Goal: Task Accomplishment & Management: Manage account settings

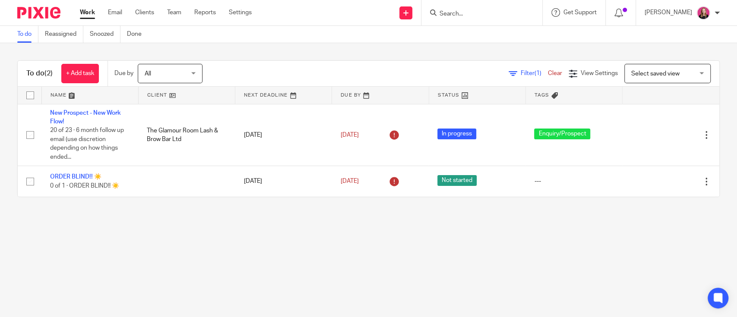
click at [456, 17] on input "Search" at bounding box center [478, 14] width 78 height 8
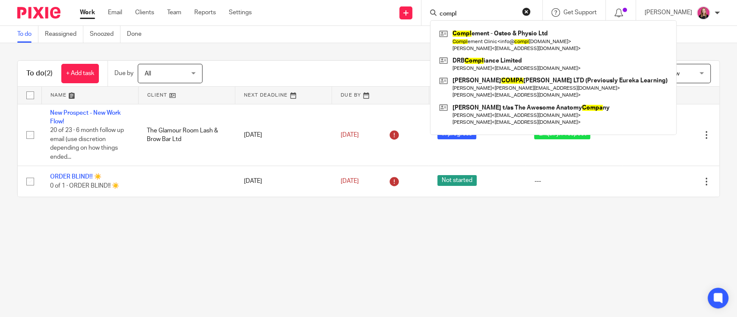
type input "compl"
click at [475, 26] on div "Compl ement - Osteo & Physio Ltd Compl ement Clinic < info@ compl ement-osteo.c…" at bounding box center [553, 77] width 247 height 115
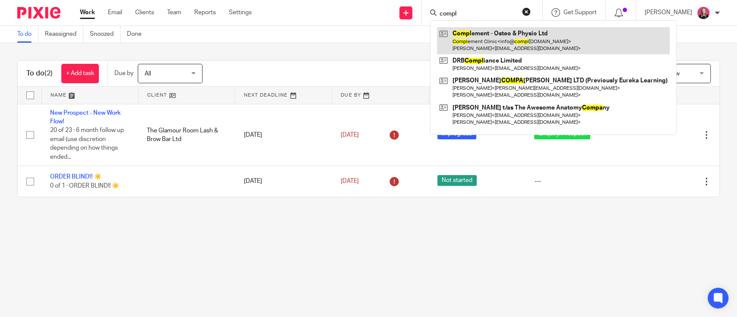
click at [476, 31] on link at bounding box center [553, 40] width 233 height 27
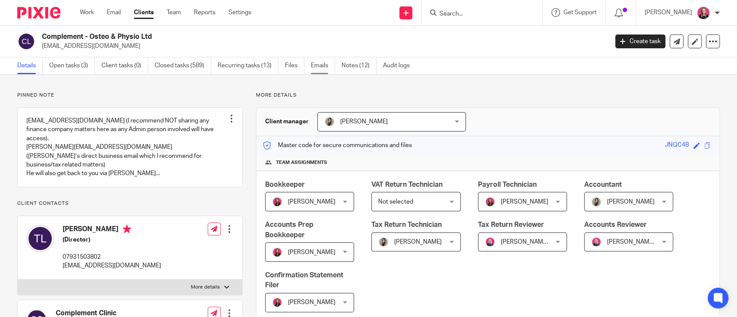
click at [325, 70] on link "Emails" at bounding box center [323, 65] width 24 height 17
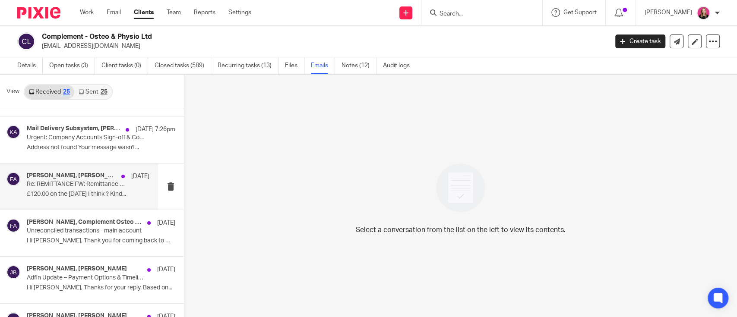
scroll to position [57, 0]
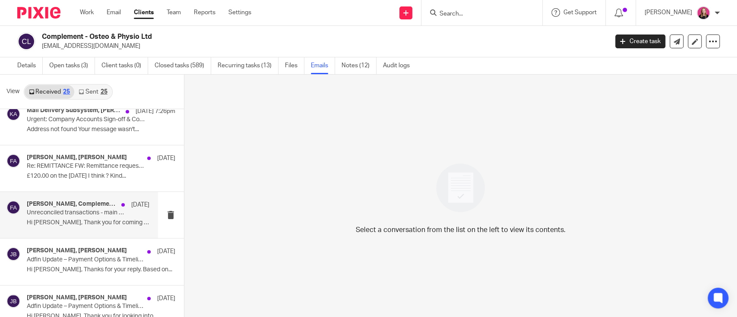
click at [77, 222] on p "Hi Petra, Thank you for coming back to me..." at bounding box center [88, 222] width 123 height 7
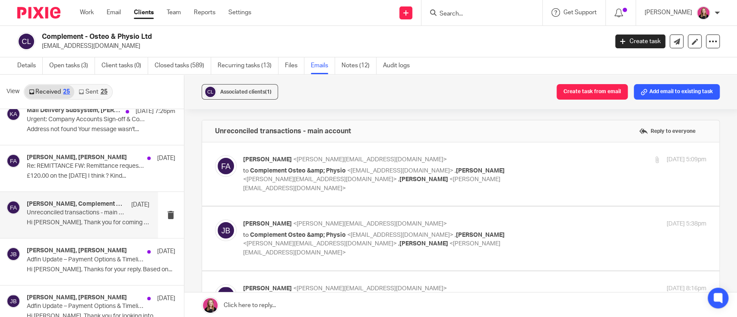
scroll to position [0, 0]
click at [394, 165] on div "Frankie Allebone <frankie@pinkpigfinancials.co.uk> to Complement Osteo &amp; Ph…" at bounding box center [397, 174] width 309 height 38
checkbox input "true"
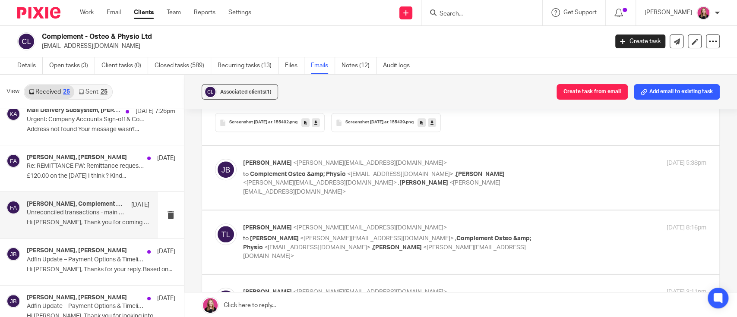
scroll to position [575, 0]
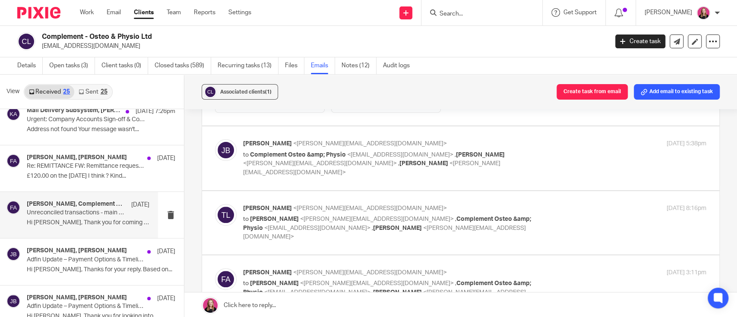
click at [531, 151] on p "to Complement Osteo &amp; Physio <info@complement-osteo.com> , Tommaso Luccarin…" at bounding box center [397, 164] width 309 height 27
checkbox input "true"
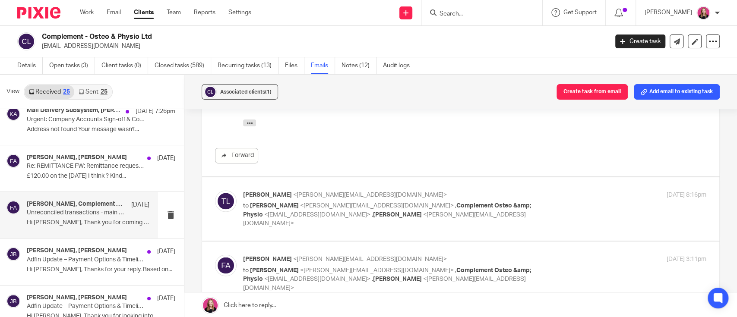
scroll to position [1036, 0]
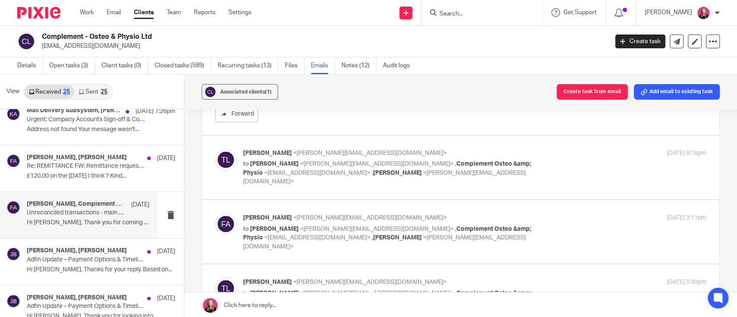
click at [567, 149] on div "Tommaso Luccarini <tommaso@complement-osteo.com> to Frankie Allebone <frankie@p…" at bounding box center [474, 168] width 463 height 38
checkbox input "true"
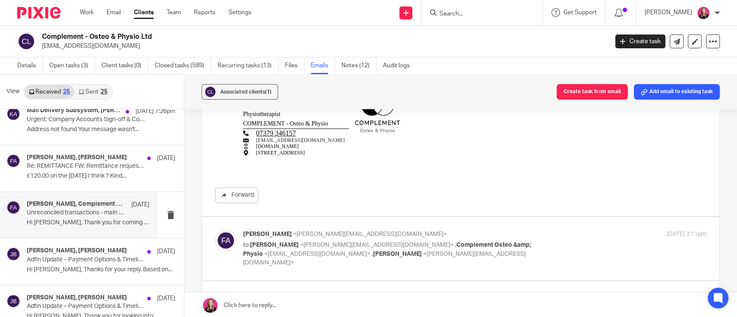
scroll to position [1382, 0]
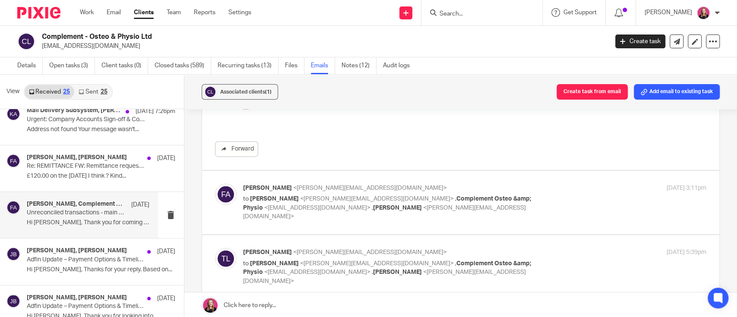
click at [558, 184] on div "24 Jun 2025 3:11pm" at bounding box center [629, 188] width 155 height 9
checkbox input "true"
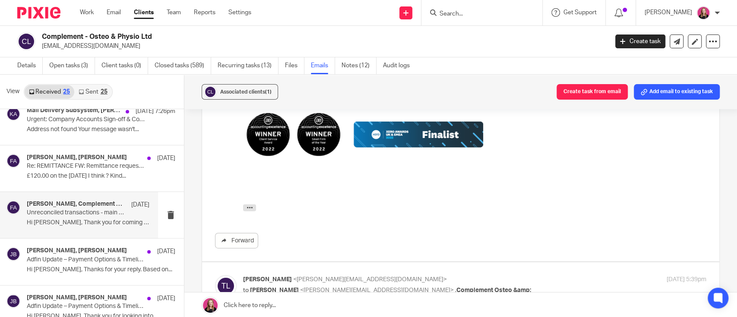
scroll to position [1842, 0]
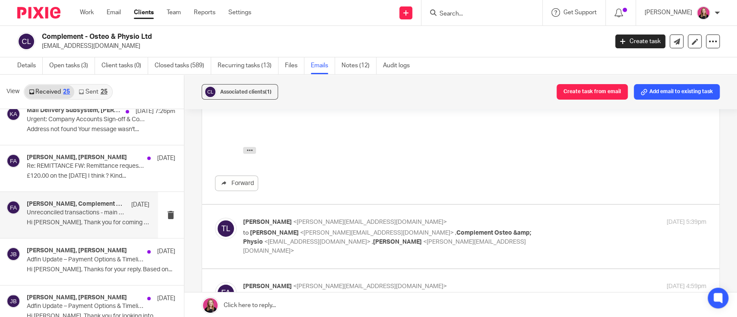
click at [540, 218] on div "Tommaso Luccarini <tommaso@complement-osteo.com> to Frankie Allebone <frankie@p…" at bounding box center [474, 237] width 463 height 38
checkbox input "true"
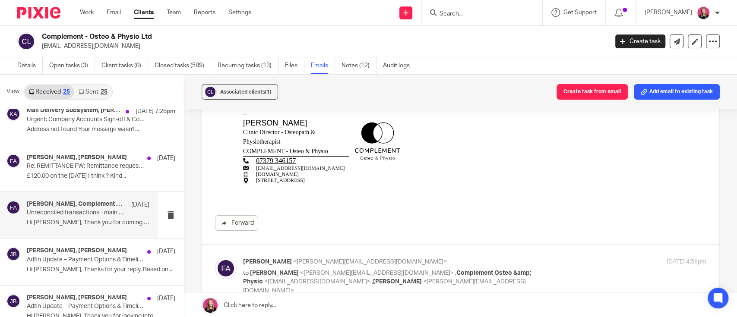
scroll to position [2187, 0]
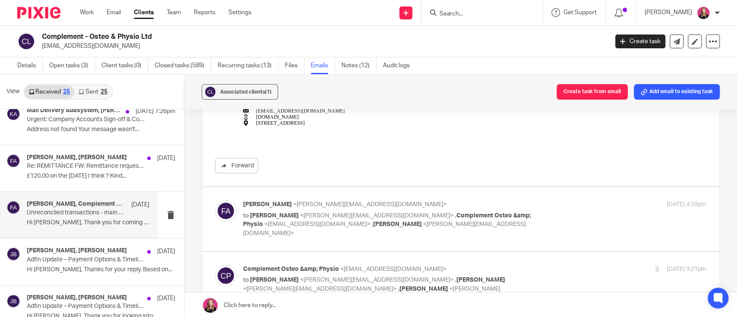
click at [544, 200] on div "Frankie Allebone <frankie@pinkpigfinancials.co.uk> to Tommaso Luccarini <tommas…" at bounding box center [474, 219] width 463 height 38
checkbox input "true"
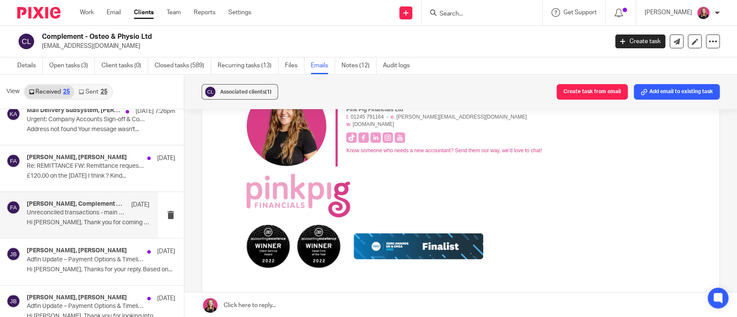
scroll to position [2705, 0]
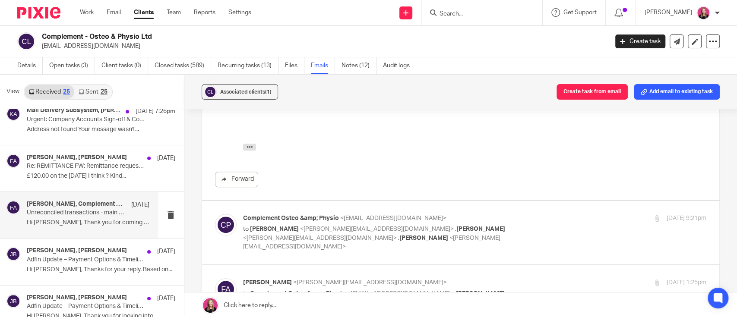
click at [553, 214] on div "Complement Osteo &amp; Physio <info@complement-osteo.com> to Frankie Allebone <…" at bounding box center [474, 233] width 463 height 38
checkbox input "true"
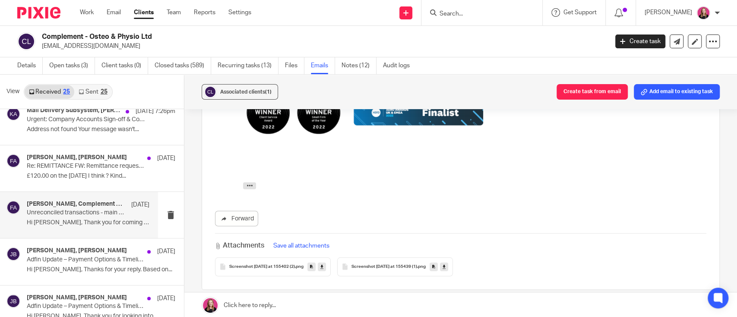
scroll to position [3899, 0]
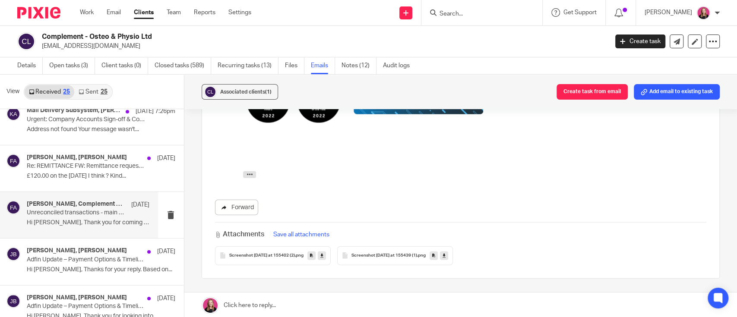
click at [243, 200] on link "Forward" at bounding box center [236, 208] width 43 height 16
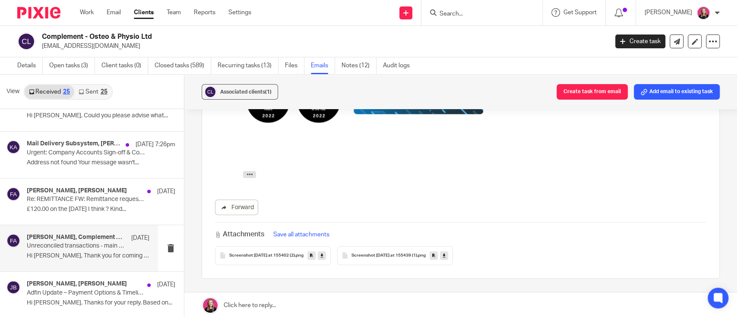
scroll to position [0, 0]
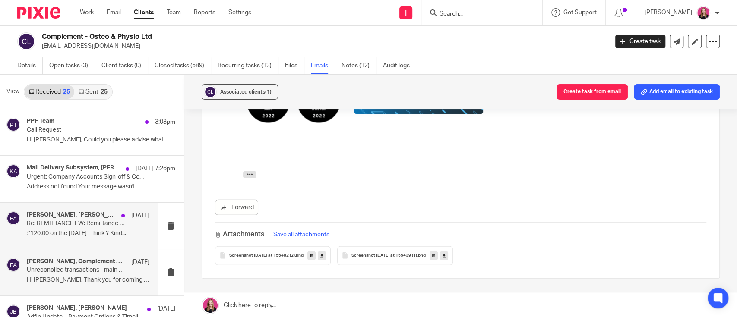
click at [80, 237] on p "£120.00 on the 14th August I think ? Kind..." at bounding box center [88, 233] width 123 height 7
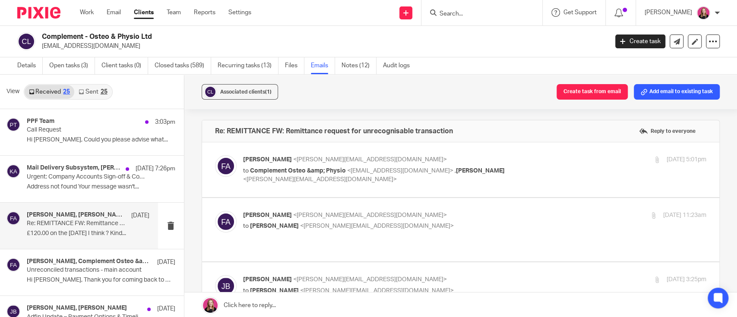
click at [511, 171] on p "to Complement Osteo &amp; Physio <info@complement-osteo.com> , Jennifer Baratta…" at bounding box center [397, 176] width 309 height 18
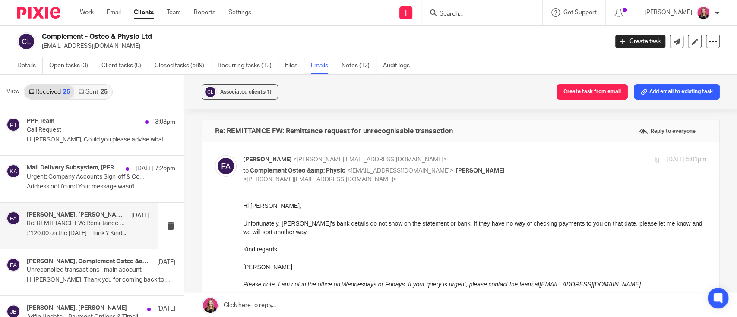
click at [511, 171] on p "to Complement Osteo &amp; Physio <info@complement-osteo.com> , Jennifer Baratta…" at bounding box center [397, 176] width 309 height 18
checkbox input "false"
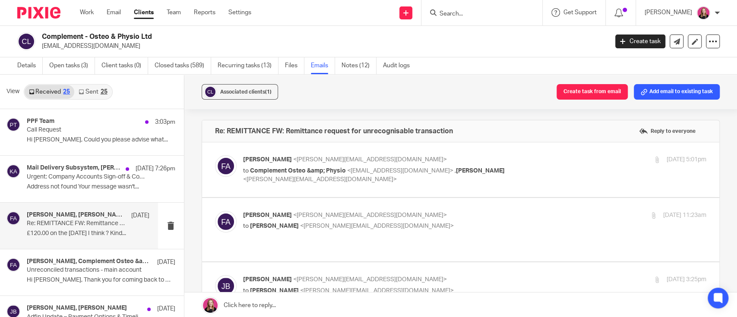
click at [479, 221] on div "Frankie Allebone <frankie@pinkpigfinancials.co.uk> to Jennifer Baratta <jennife…" at bounding box center [397, 221] width 309 height 20
checkbox input "true"
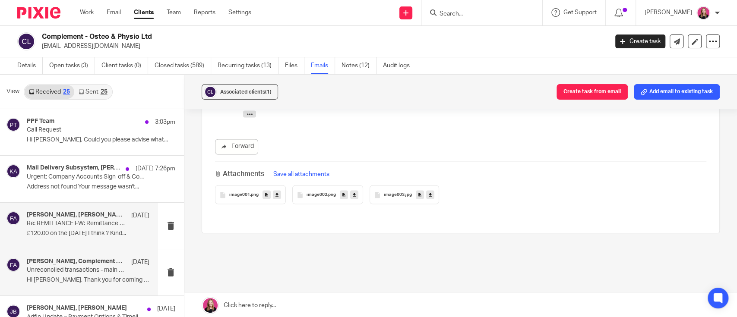
click at [63, 264] on h4 "Frankie Allebone, Complement Osteo &amp; Physio, Tommaso Luccarini, Jennifer Ba…" at bounding box center [77, 261] width 100 height 7
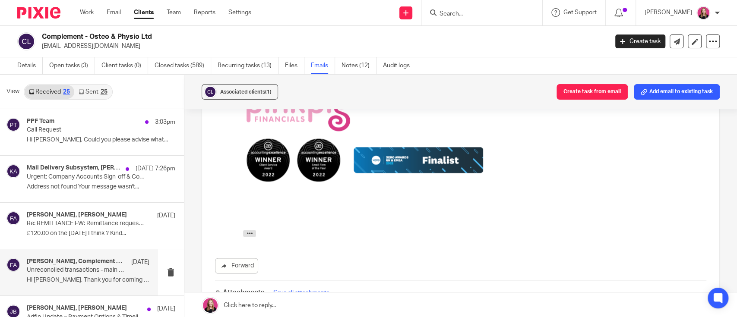
scroll to position [775, 0]
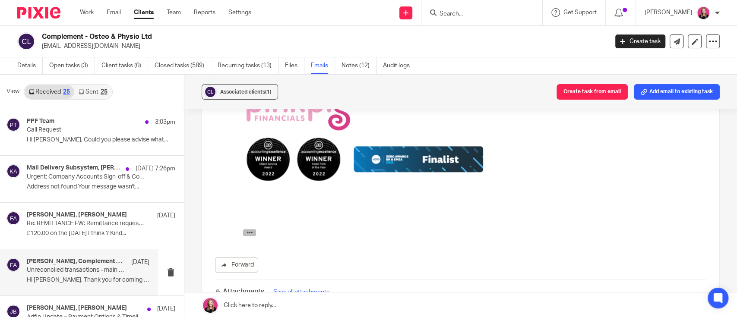
click at [255, 232] on button "button" at bounding box center [249, 232] width 13 height 7
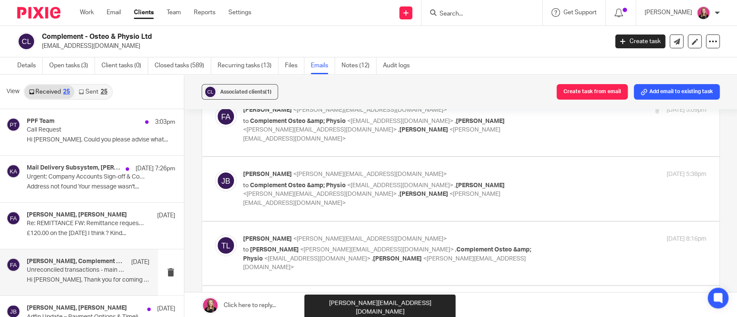
scroll to position [39, 0]
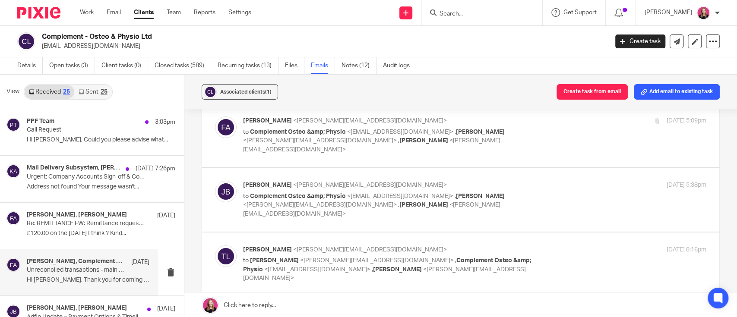
click at [297, 202] on label at bounding box center [460, 199] width 517 height 63
click at [215, 181] on input "checkbox" at bounding box center [215, 180] width 0 height 0
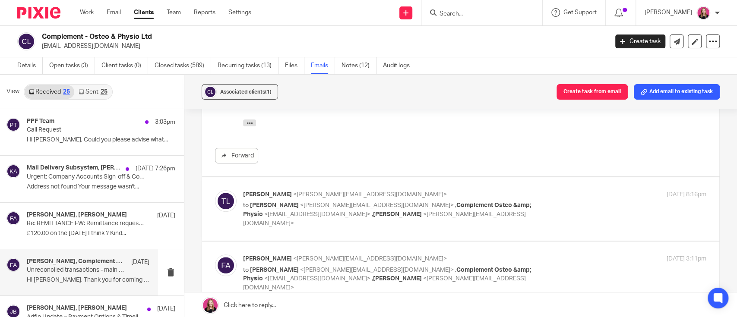
scroll to position [384, 0]
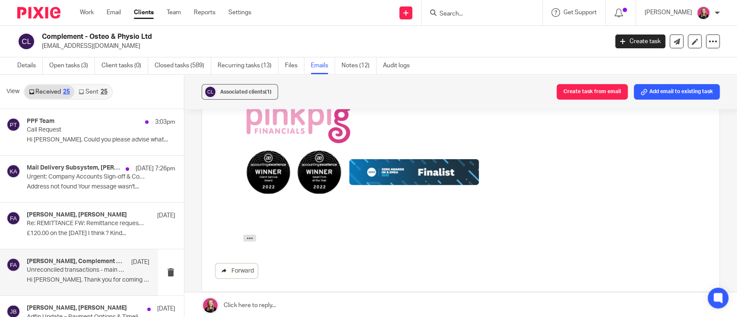
click at [225, 263] on link "Forward" at bounding box center [236, 271] width 43 height 16
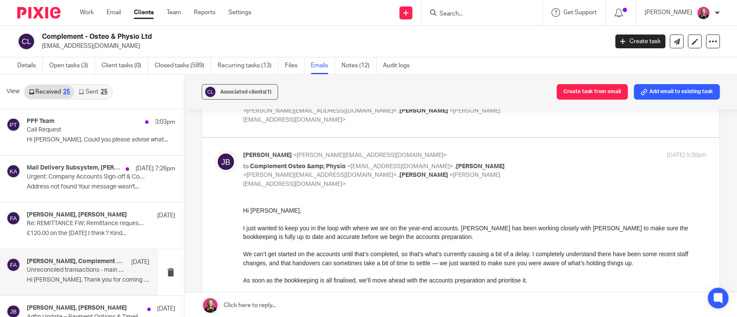
scroll to position [57, 0]
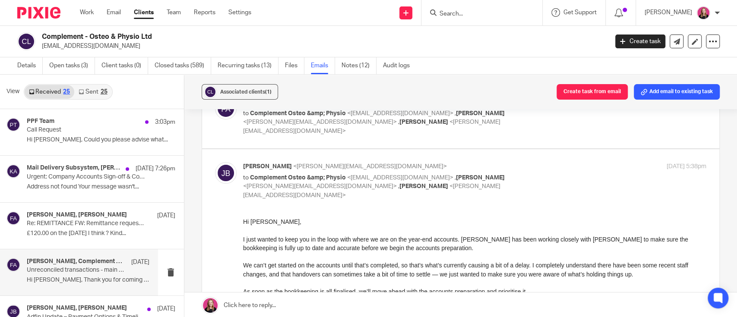
click at [570, 162] on div "19 Jun 2025 5:38pm" at bounding box center [629, 166] width 155 height 9
checkbox input "false"
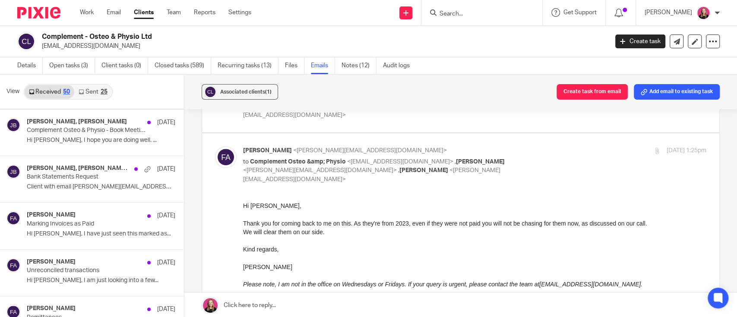
scroll to position [806, 0]
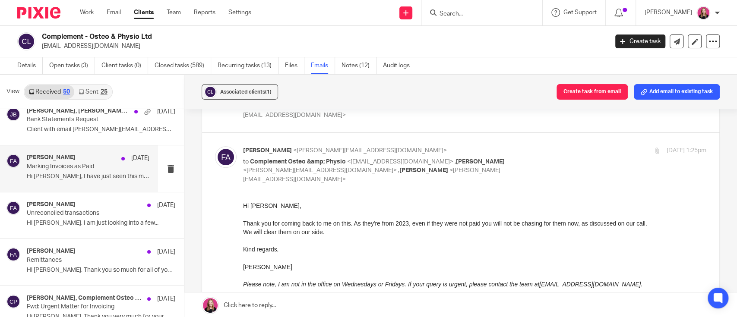
click at [76, 180] on div "Frankie Allebone 15 May Marking Invoices as Paid Hi Petra, I have just seen thi…" at bounding box center [88, 168] width 123 height 29
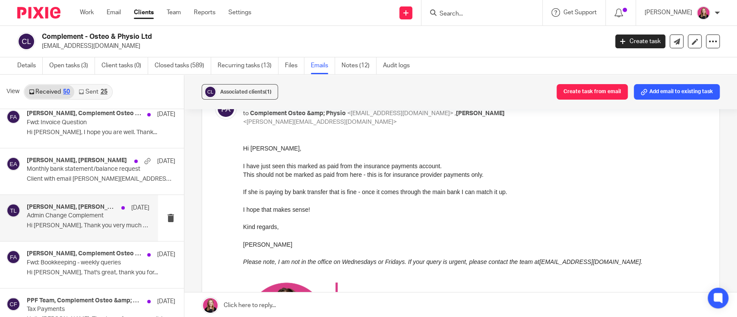
scroll to position [1209, 0]
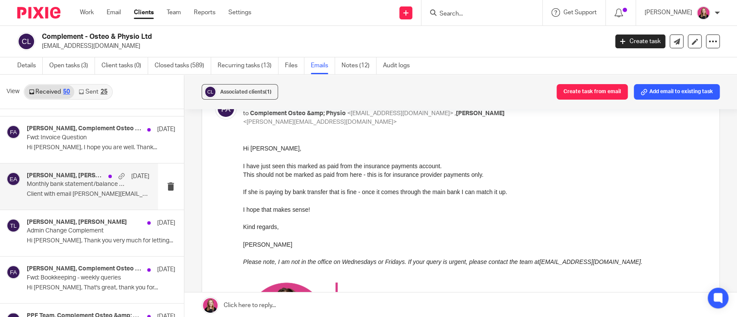
click at [81, 191] on p "Client with email tommasoluccarini@gmail.com..." at bounding box center [88, 194] width 123 height 7
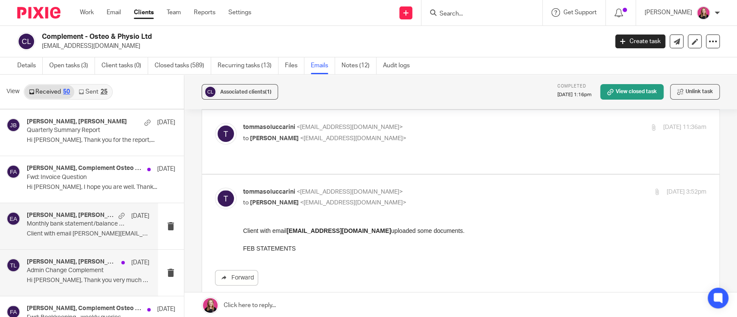
scroll to position [1151, 0]
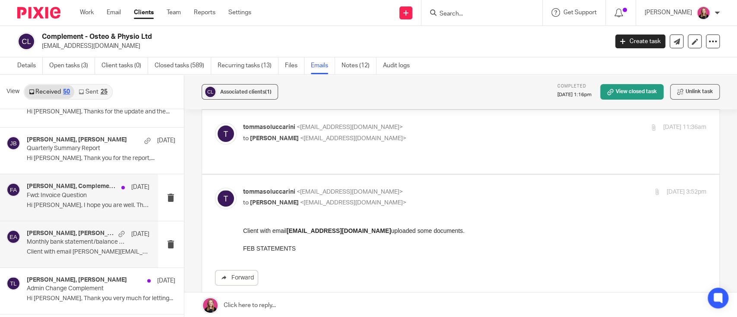
click at [70, 204] on p "Hi Jennifer, I hope you are well. Thank..." at bounding box center [88, 205] width 123 height 7
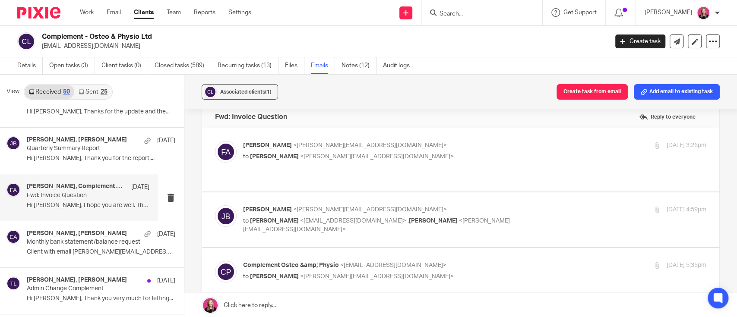
scroll to position [0, 0]
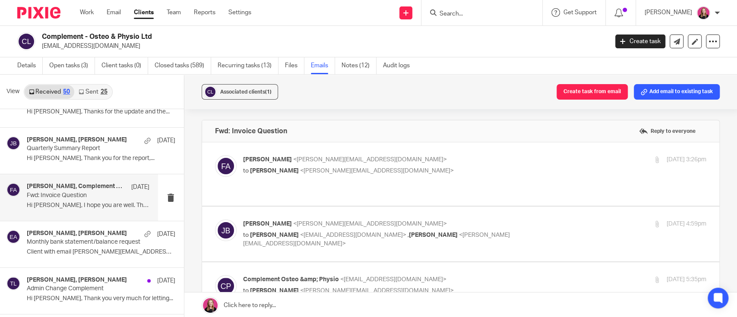
click at [393, 167] on p "to Jennifer Baratta <jennifer@pinkpigfinancials.co.uk>" at bounding box center [397, 171] width 309 height 9
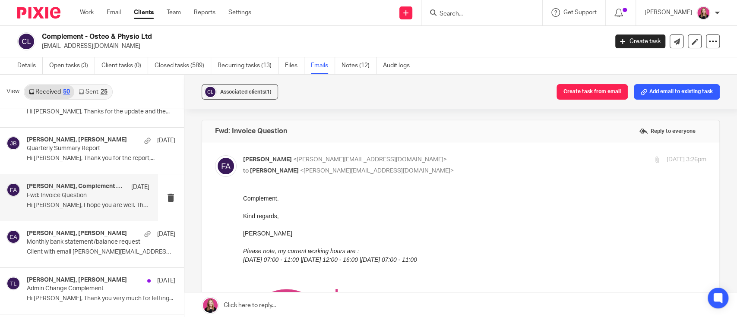
click at [393, 167] on p "to Jennifer Baratta <jennifer@pinkpigfinancials.co.uk>" at bounding box center [397, 171] width 309 height 9
checkbox input "false"
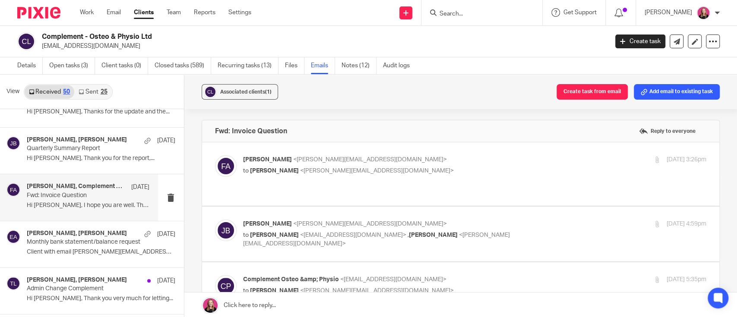
click at [486, 220] on p "Jennifer Baratta <jennifer@pinkpigfinancials.co.uk>" at bounding box center [397, 224] width 309 height 9
checkbox input "true"
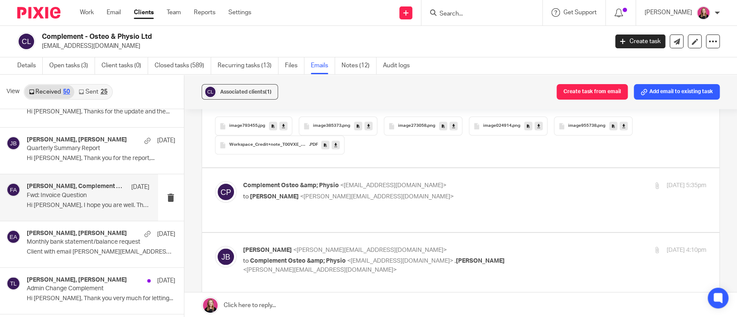
scroll to position [518, 0]
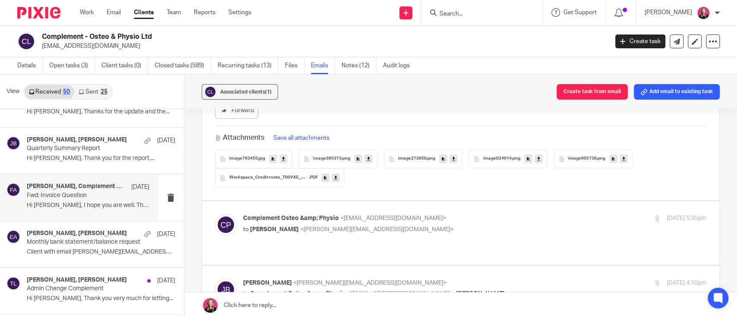
click at [502, 214] on p "Complement Osteo &amp; Physio <info@complement-osteo.com>" at bounding box center [397, 218] width 309 height 9
checkbox input "true"
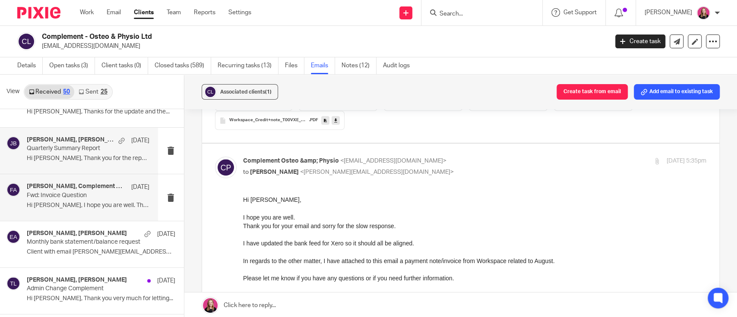
click at [41, 146] on p "Quarterly Summary Report" at bounding box center [76, 148] width 98 height 7
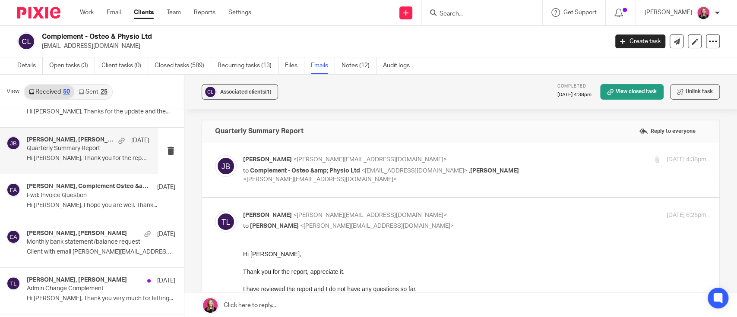
scroll to position [0, 0]
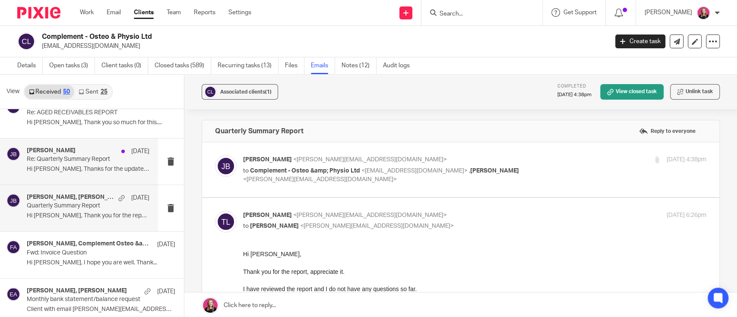
click at [54, 177] on div "Jennifer Baratta 25 Mar Re: Quarterly Summary Report Hi Tommaso, Thanks for the…" at bounding box center [79, 162] width 158 height 46
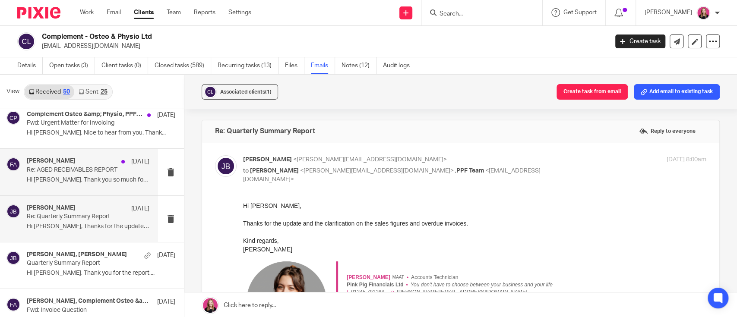
click at [49, 184] on div "Frankie Allebone 1 Apr Re: AGED RECEIVABLES REPORT Hi Tommaso, Thank you so muc…" at bounding box center [88, 172] width 123 height 29
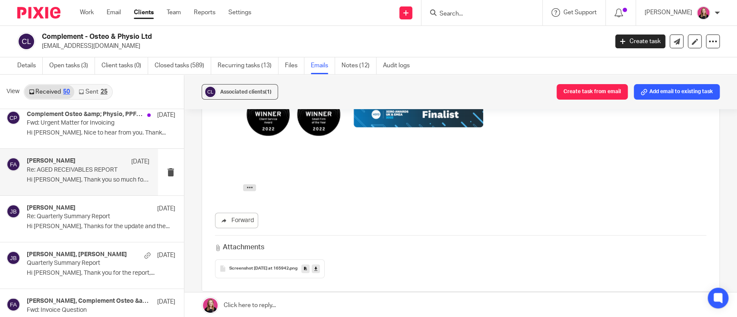
scroll to position [403, 0]
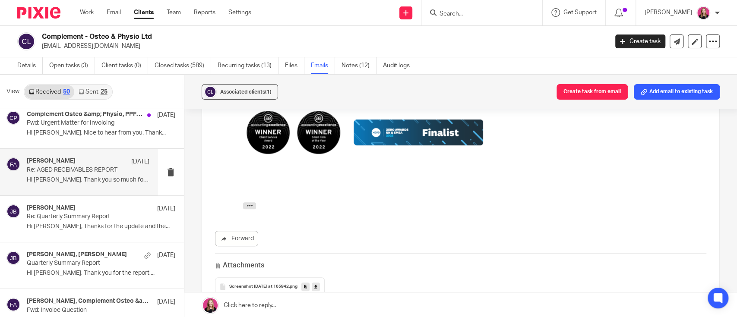
click at [246, 209] on div "On Tue, 1 Apr 2025 at 16:57, Tommaso Luccarini < tommaso@complement-osteo.com >…" at bounding box center [474, 207] width 463 height 11
click at [248, 206] on icon "button" at bounding box center [249, 205] width 6 height 6
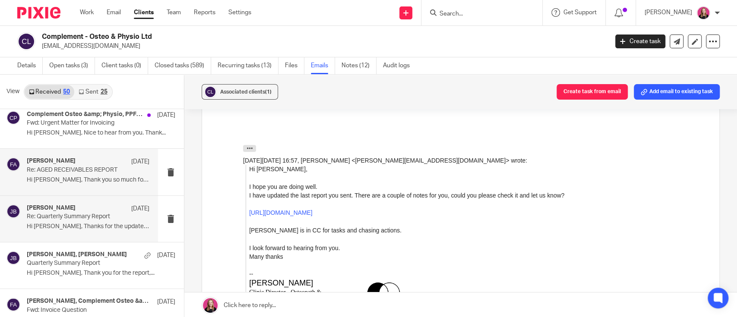
scroll to position [978, 0]
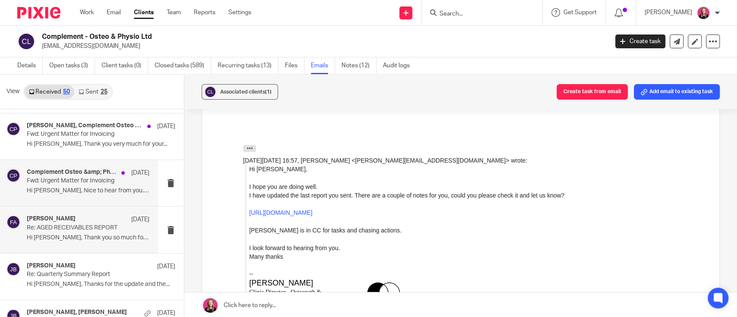
click at [76, 185] on div "Complement Osteo &amp; Physio, PPF Team 10 Apr Fwd: Urgent Matter for Invoicing…" at bounding box center [88, 183] width 123 height 29
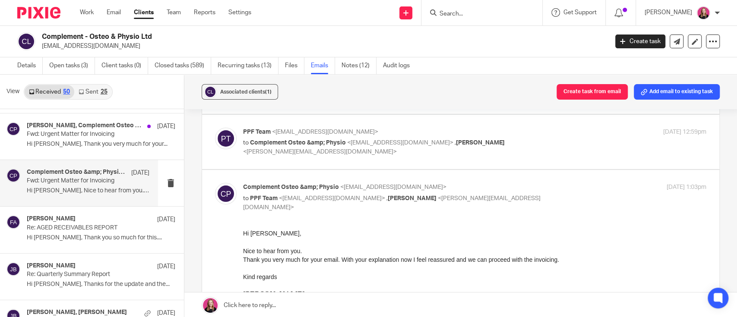
scroll to position [57, 0]
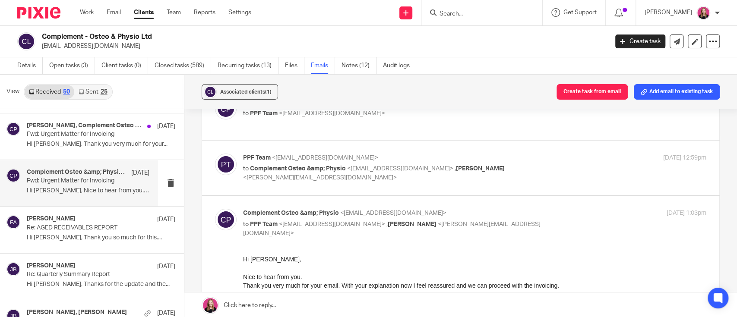
click at [494, 170] on p "to Complement Osteo &amp; Physio <info@complement-osteo.com> , Frankie Allebone…" at bounding box center [397, 173] width 309 height 18
checkbox input "true"
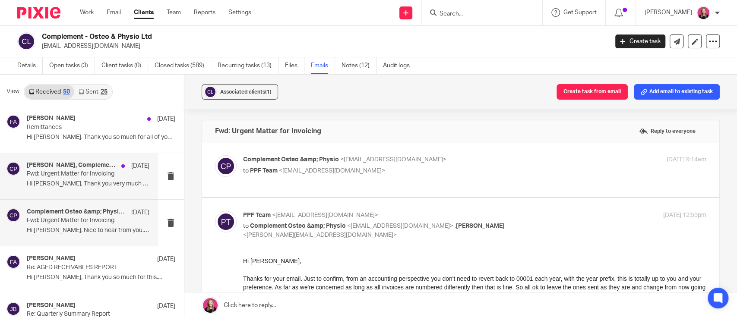
scroll to position [921, 0]
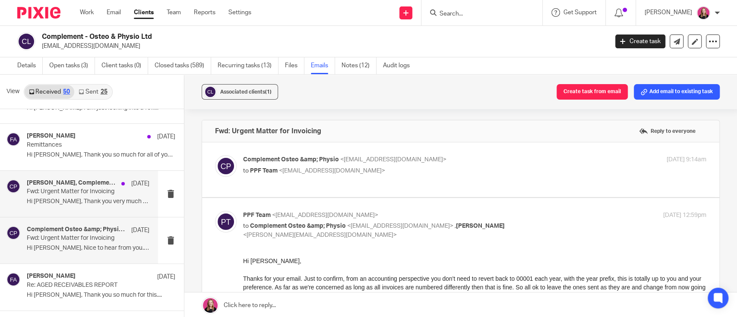
click at [76, 184] on h4 "Jennifer Baratta, Complement Osteo &amp; Physio" at bounding box center [72, 183] width 90 height 7
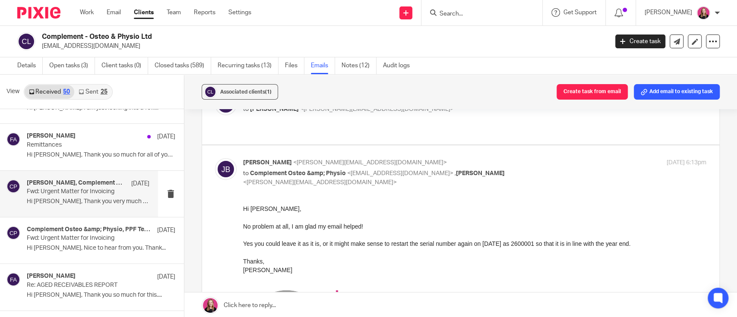
scroll to position [863, 0]
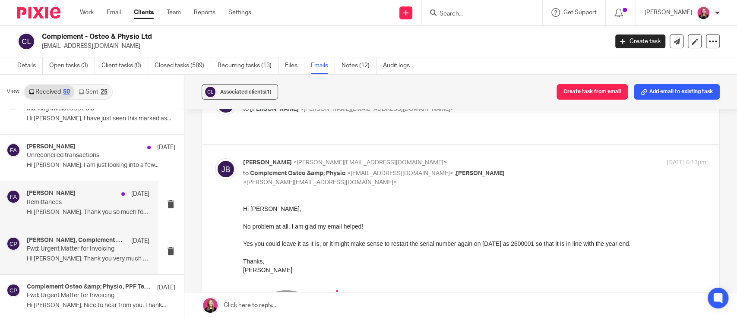
click at [83, 199] on p "Remittances" at bounding box center [76, 202] width 98 height 7
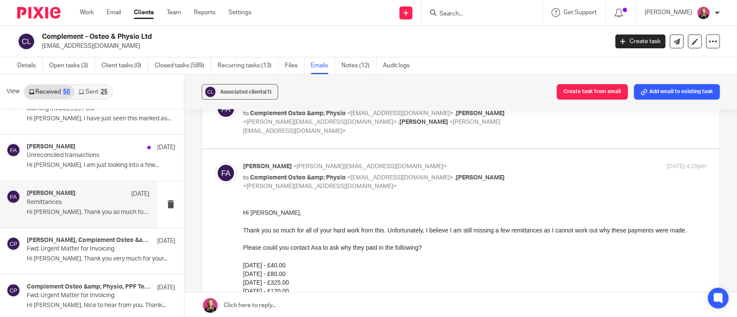
click at [530, 162] on p "Frankie Allebone <frankie@pinkpigfinancials.co.uk>" at bounding box center [397, 166] width 309 height 9
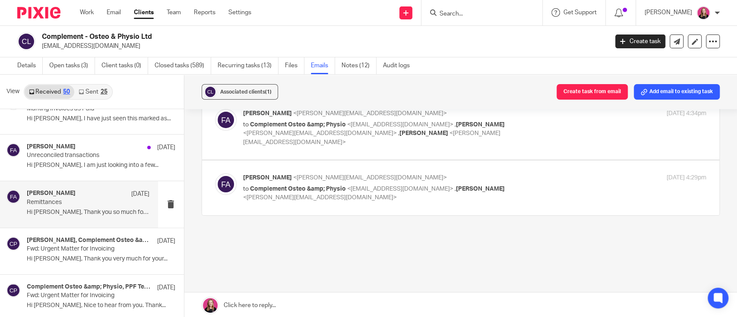
click at [530, 161] on label at bounding box center [460, 188] width 517 height 55
click at [215, 173] on input "checkbox" at bounding box center [215, 173] width 0 height 0
checkbox input "true"
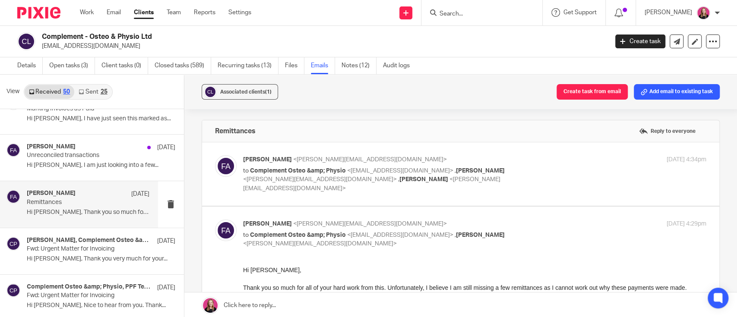
click at [523, 173] on p "to Complement Osteo &amp; Physio <info@complement-osteo.com> , Tommaso Luccarin…" at bounding box center [397, 180] width 309 height 27
checkbox input "true"
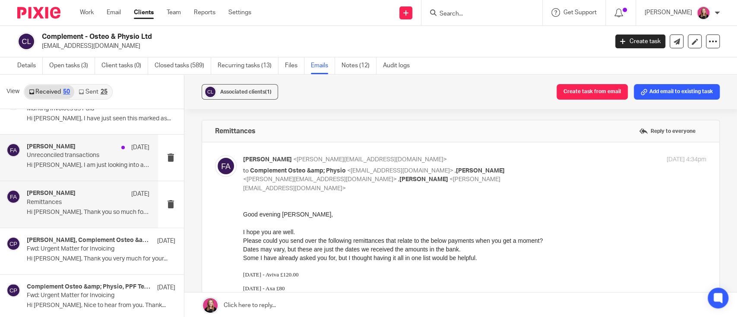
click at [89, 165] on p "Hi Petra, I am just looking into a few..." at bounding box center [88, 165] width 123 height 7
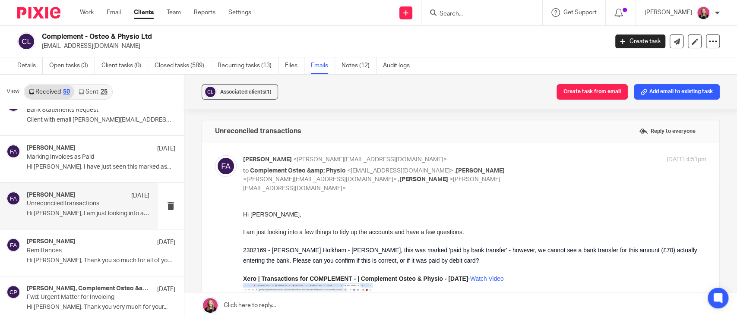
scroll to position [806, 0]
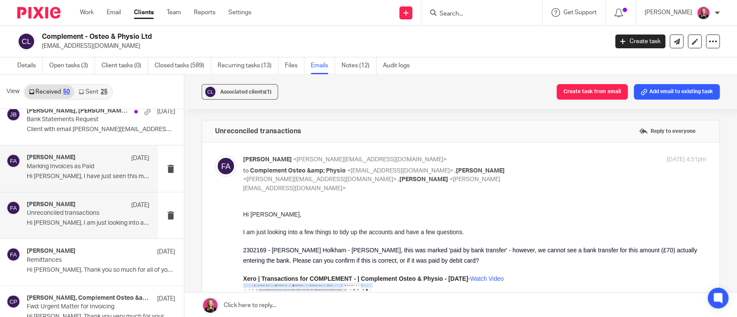
click at [85, 167] on p "Marking Invoices as Paid" at bounding box center [76, 166] width 98 height 7
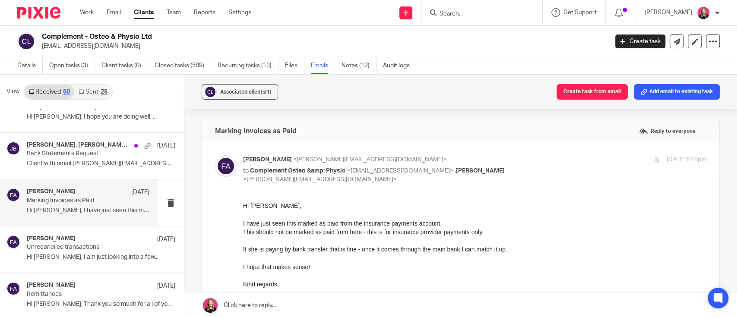
scroll to position [748, 0]
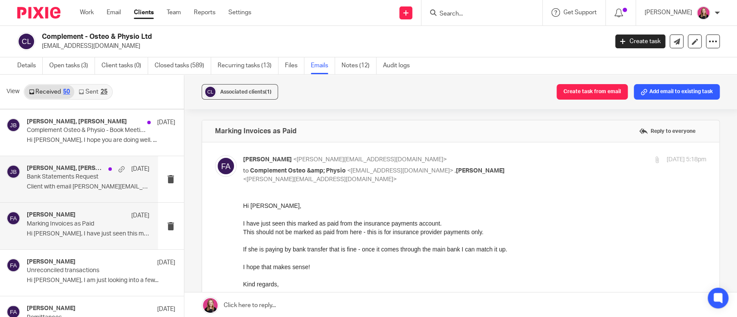
click at [80, 184] on p "Client with email tommaso@complement-osteo.com..." at bounding box center [88, 186] width 123 height 7
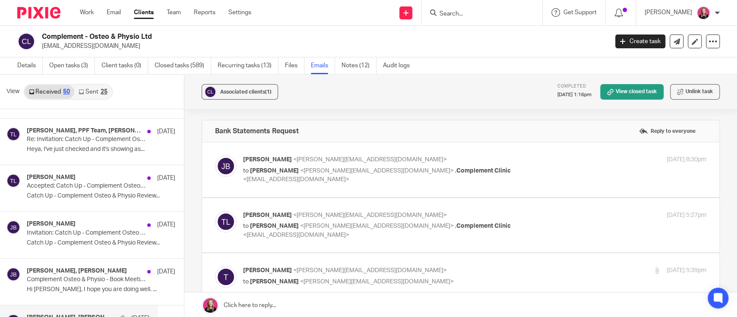
scroll to position [575, 0]
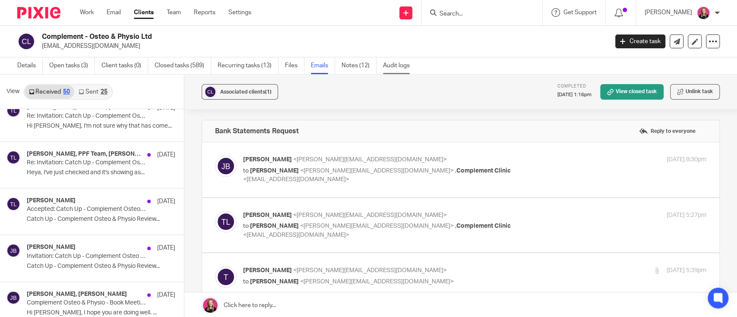
click at [413, 66] on link "Audit logs" at bounding box center [399, 65] width 33 height 17
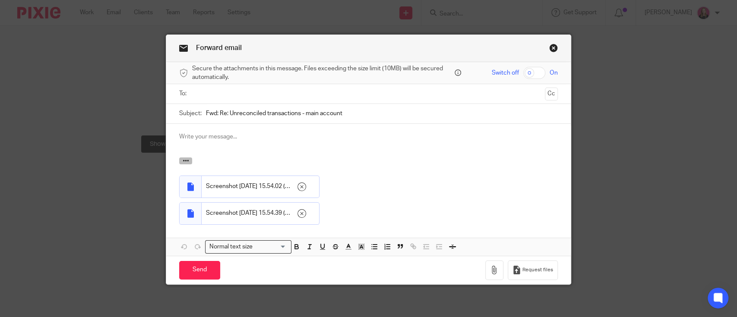
click at [183, 161] on icon "button" at bounding box center [186, 161] width 6 height 6
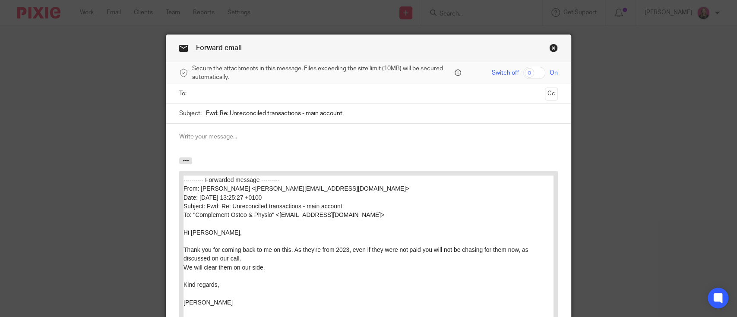
click at [221, 96] on input "text" at bounding box center [368, 94] width 346 height 10
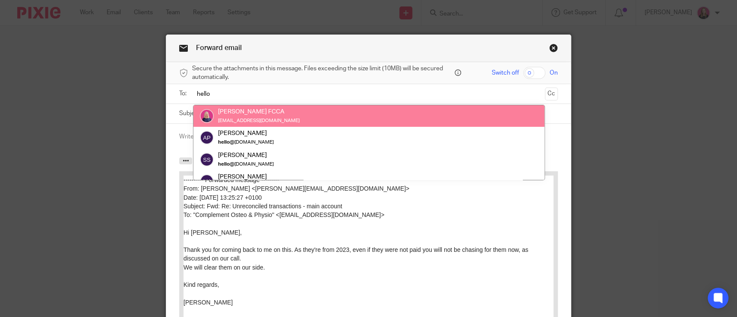
type input "hello"
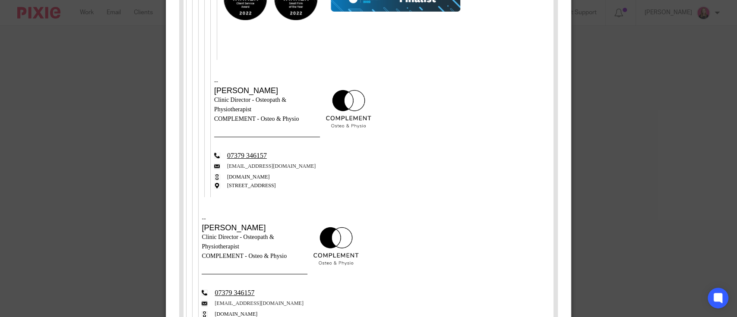
scroll to position [2871, 0]
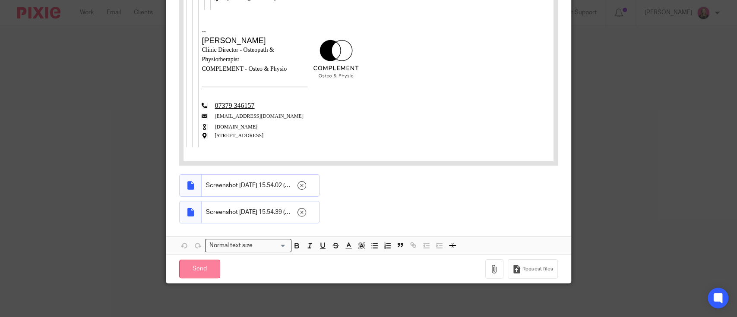
click at [206, 268] on input "Send" at bounding box center [199, 269] width 41 height 19
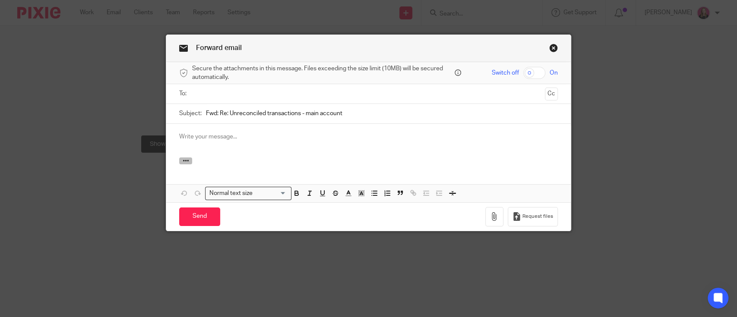
click at [183, 161] on icon "button" at bounding box center [186, 161] width 6 height 6
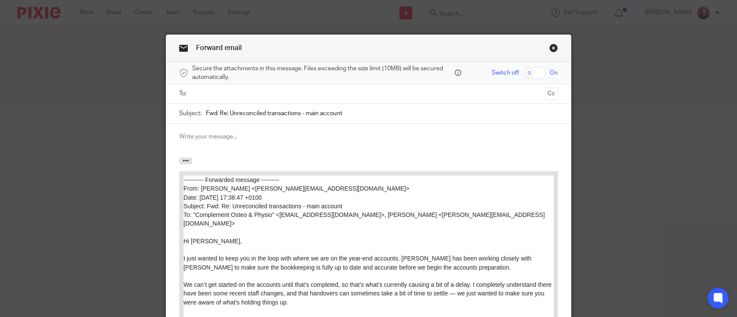
click at [209, 88] on ul at bounding box center [369, 94] width 352 height 14
click at [205, 98] on ul at bounding box center [369, 94] width 352 height 14
click at [203, 97] on input "text" at bounding box center [368, 94] width 346 height 10
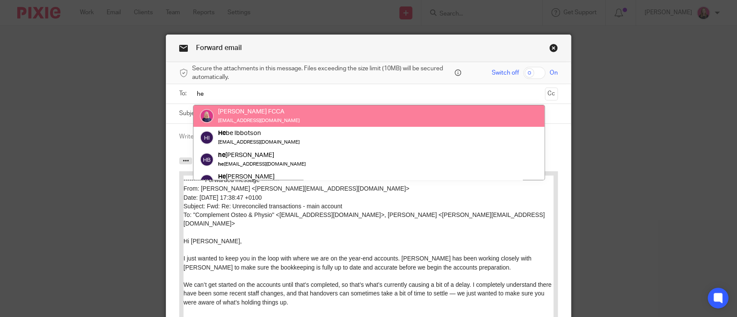
type input "he"
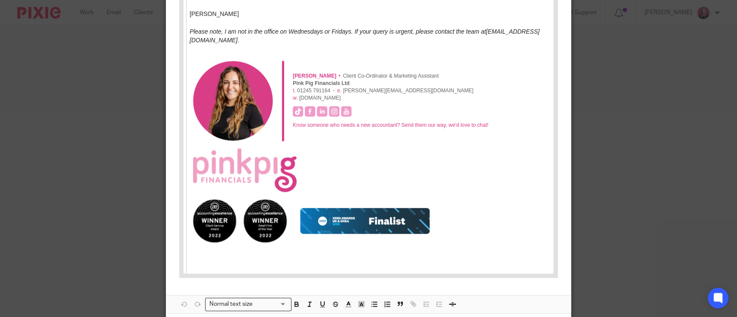
scroll to position [807, 0]
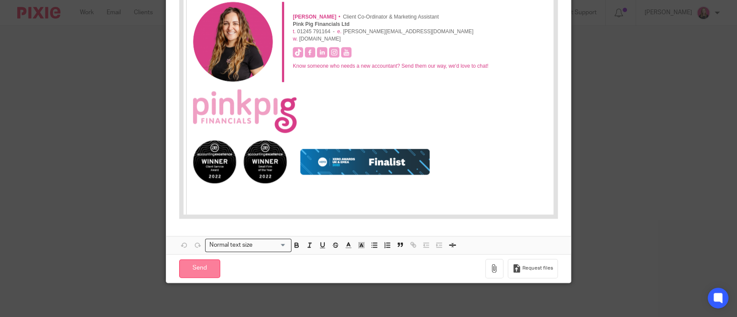
click at [214, 268] on input "Send" at bounding box center [199, 268] width 41 height 19
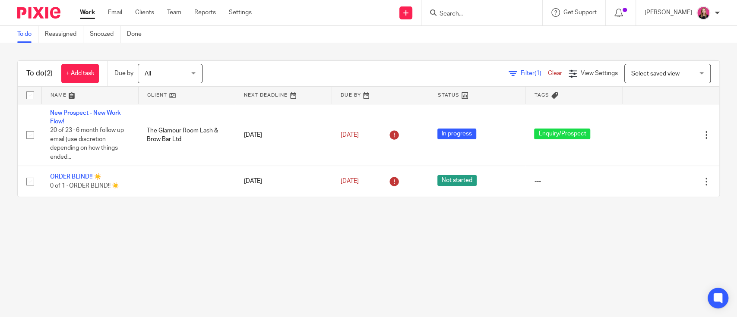
click at [452, 13] on input "Search" at bounding box center [478, 14] width 78 height 8
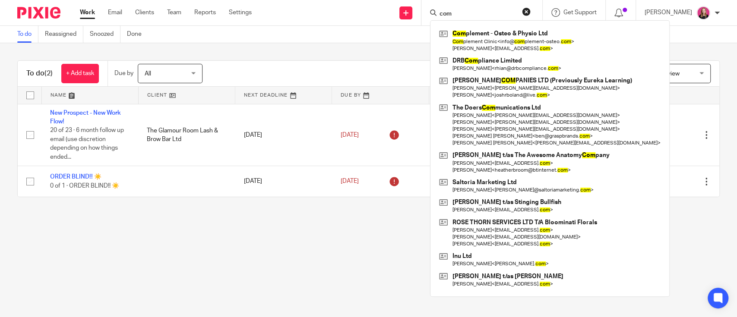
type input "com"
click at [462, 19] on div "com Com plement - Osteo & Physio Ltd Com plement Clinic < info@ com plement-ost…" at bounding box center [481, 12] width 121 height 25
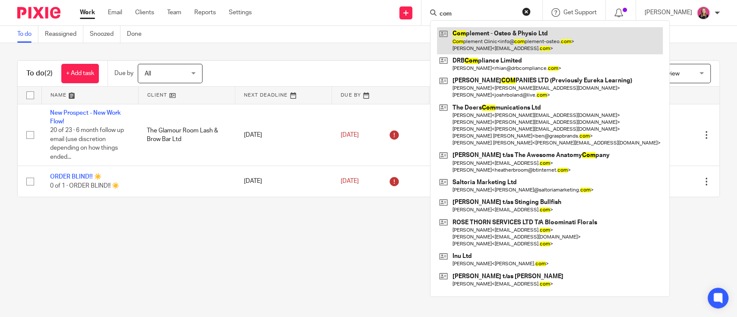
click at [470, 33] on link at bounding box center [550, 40] width 226 height 27
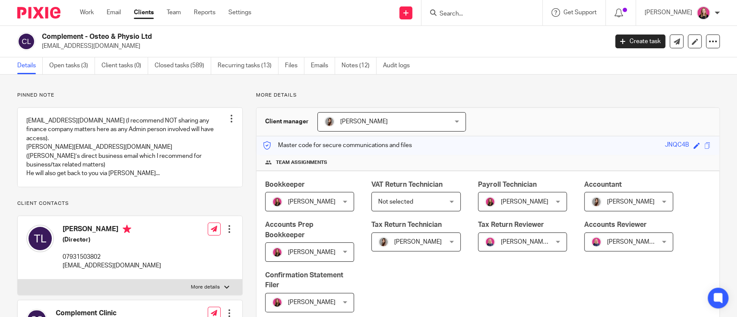
scroll to position [173, 0]
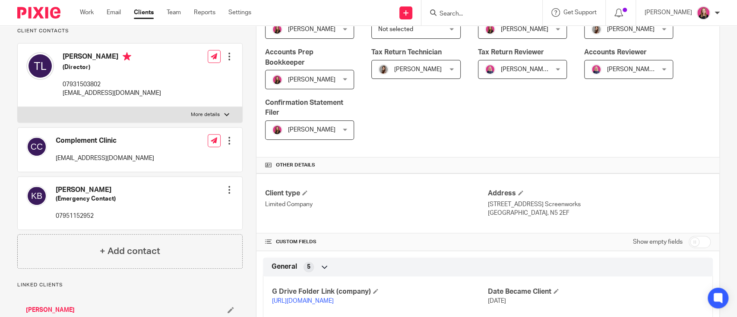
click at [298, 298] on link "[URL][DOMAIN_NAME]" at bounding box center [303, 301] width 62 height 6
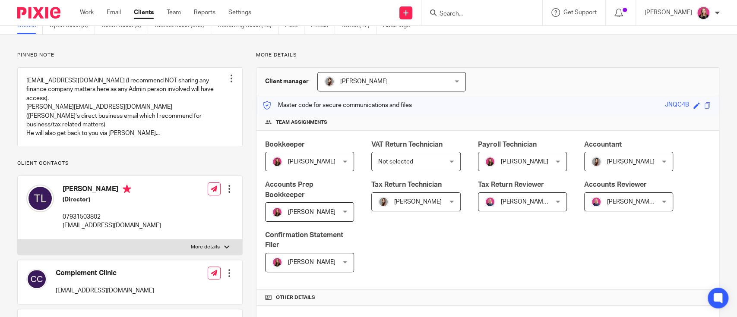
scroll to position [0, 0]
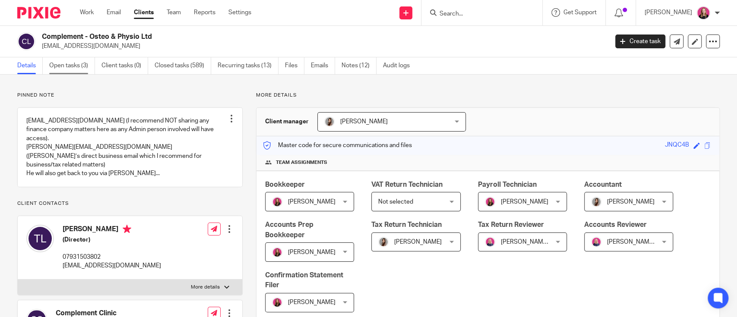
click at [63, 59] on link "Open tasks (3)" at bounding box center [72, 65] width 46 height 17
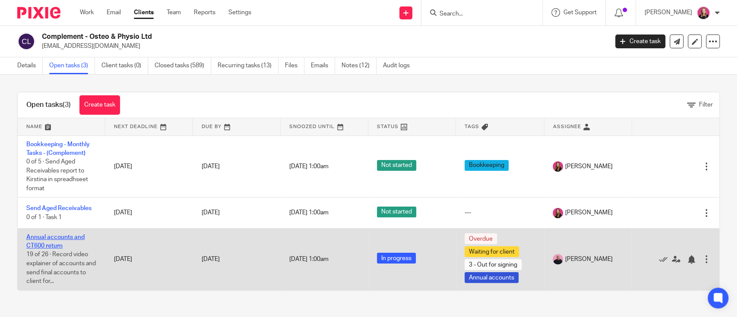
click at [66, 239] on link "Annual accounts and CT600 return" at bounding box center [55, 241] width 58 height 15
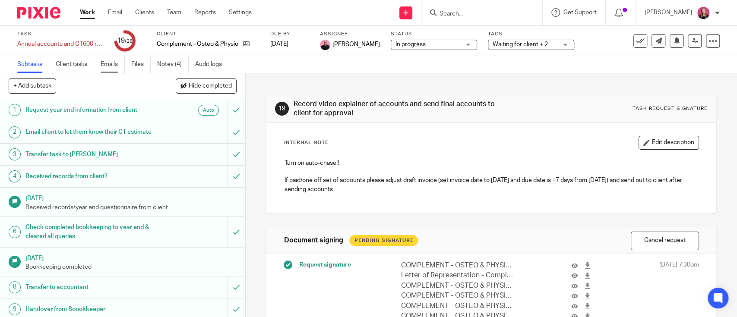
click at [107, 71] on link "Emails" at bounding box center [113, 64] width 24 height 17
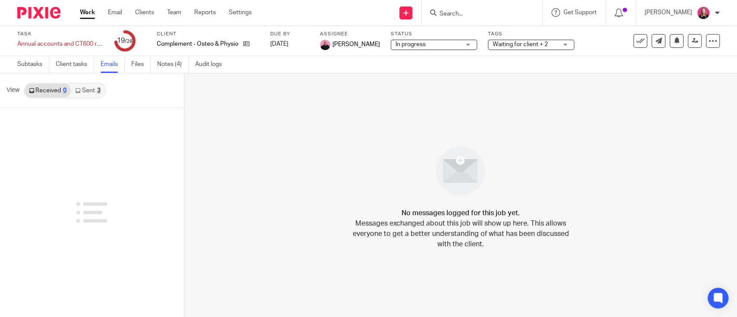
click at [92, 97] on link "Sent 3" at bounding box center [88, 91] width 34 height 14
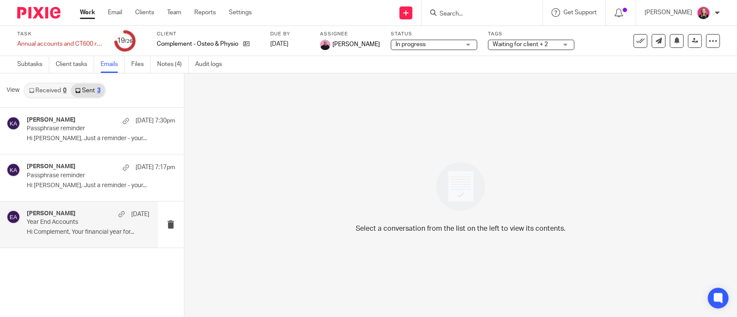
click at [75, 227] on div "[PERSON_NAME] [DATE] Year End Accounts Hi Complement, Your financial year for..." at bounding box center [88, 224] width 123 height 29
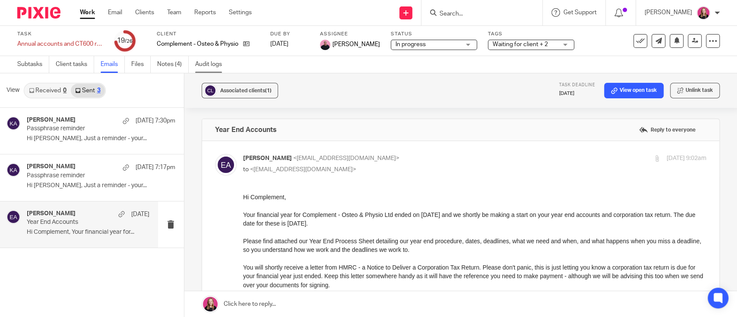
click at [202, 63] on link "Audit logs" at bounding box center [211, 64] width 33 height 17
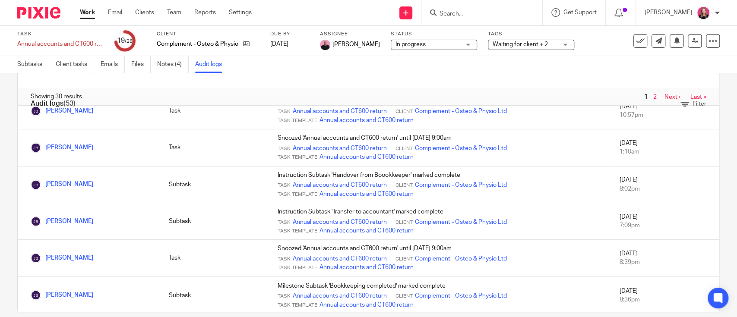
scroll to position [41, 0]
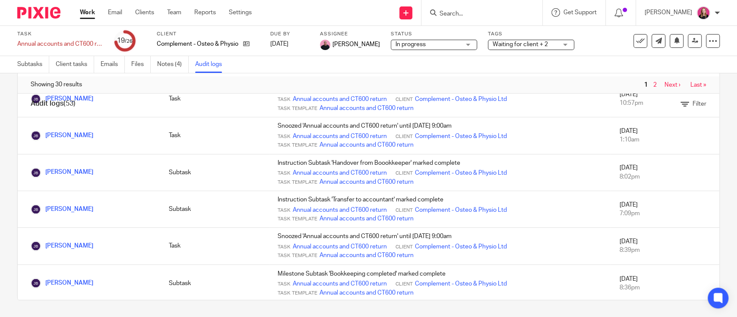
click at [664, 85] on link "Next ›" at bounding box center [672, 85] width 16 height 6
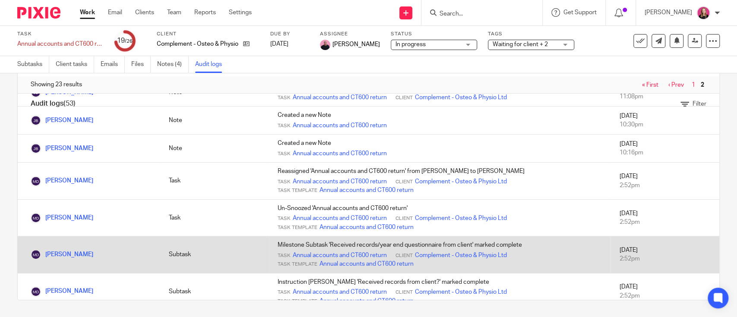
scroll to position [291, 0]
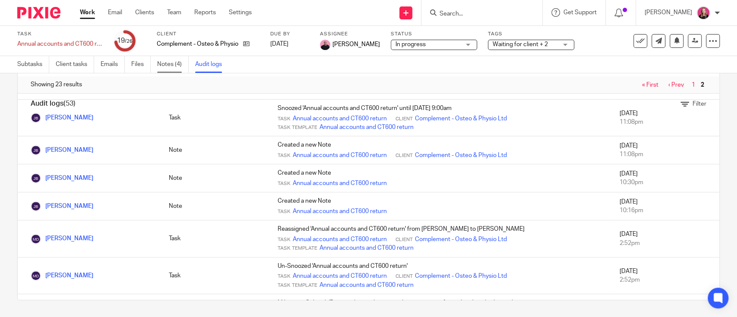
click at [171, 66] on link "Notes (4)" at bounding box center [173, 64] width 32 height 17
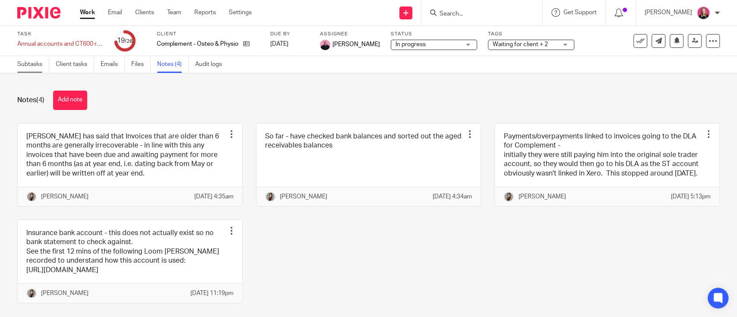
click at [38, 65] on link "Subtasks" at bounding box center [33, 64] width 32 height 17
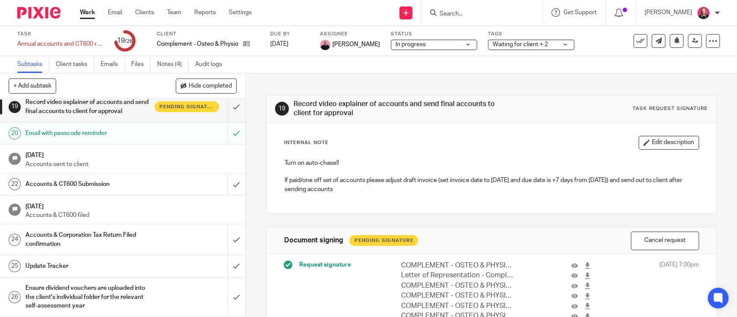
scroll to position [436, 0]
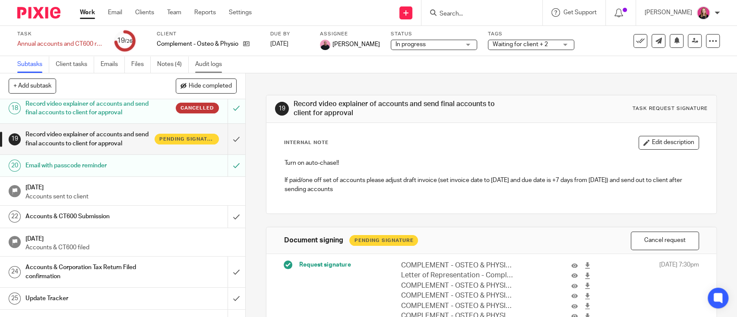
click at [215, 68] on link "Audit logs" at bounding box center [211, 64] width 33 height 17
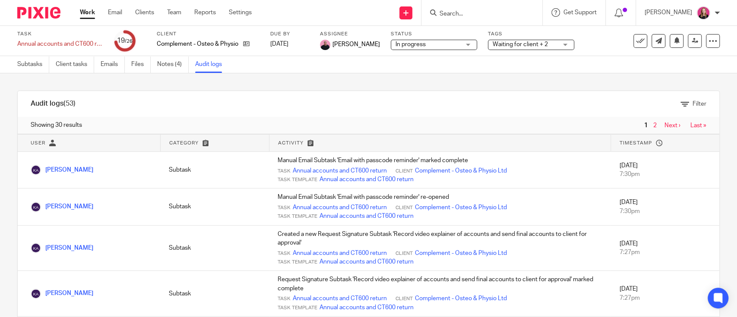
click at [664, 125] on link "Next ›" at bounding box center [672, 126] width 16 height 6
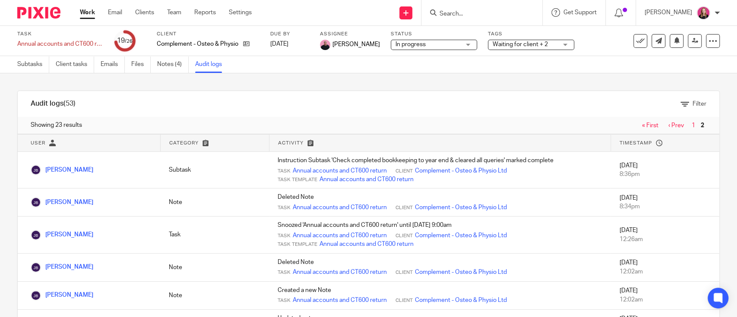
click at [668, 123] on link "‹ Prev" at bounding box center [676, 126] width 16 height 6
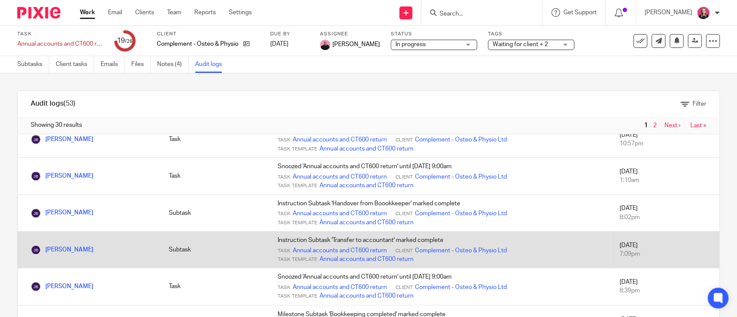
scroll to position [866, 0]
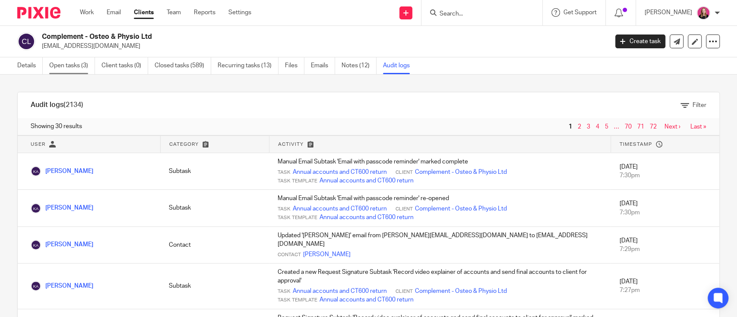
click at [66, 67] on link "Open tasks (3)" at bounding box center [72, 65] width 46 height 17
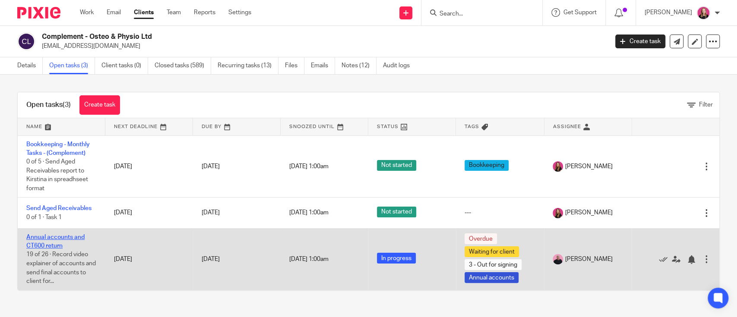
click at [55, 235] on link "Annual accounts and CT600 return" at bounding box center [55, 241] width 58 height 15
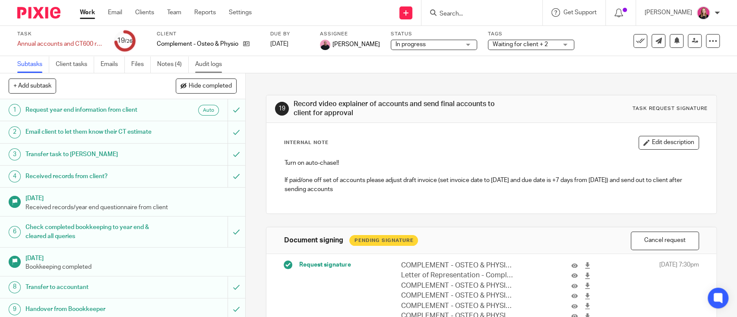
click at [212, 62] on link "Audit logs" at bounding box center [211, 64] width 33 height 17
